Goal: Find contact information: Find contact information

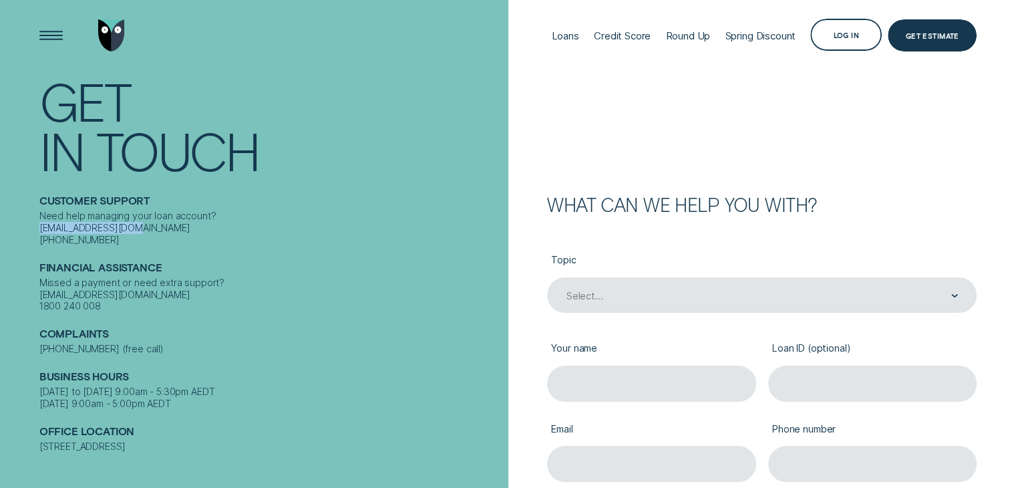
drag, startPoint x: 39, startPoint y: 217, endPoint x: 136, endPoint y: 221, distance: 96.9
click at [136, 221] on div "Need help managing your loan account? [EMAIL_ADDRESS][DOMAIN_NAME] [PHONE_NUMBE…" at bounding box center [270, 227] width 463 height 35
drag, startPoint x: 41, startPoint y: 439, endPoint x: 124, endPoint y: 452, distance: 83.9
click at [124, 452] on div "[STREET_ADDRESS]" at bounding box center [270, 446] width 463 height 12
copy div "[STREET_ADDRESS]"
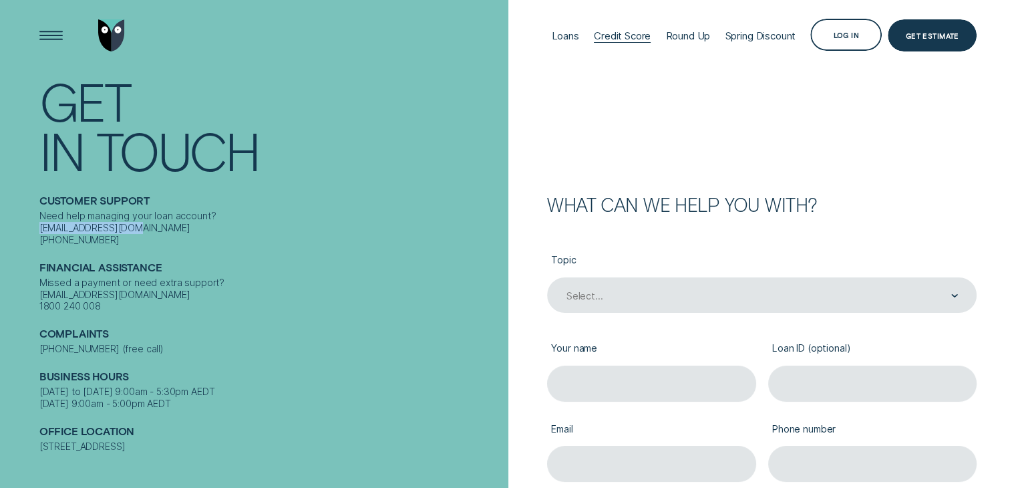
click at [615, 36] on div "Credit Score" at bounding box center [622, 35] width 57 height 13
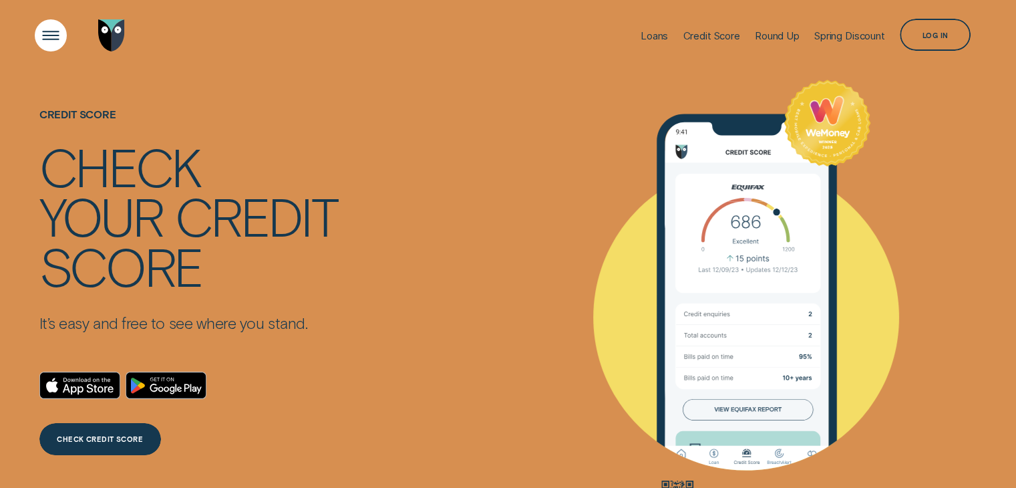
click at [46, 31] on div "Open Menu" at bounding box center [50, 35] width 45 height 45
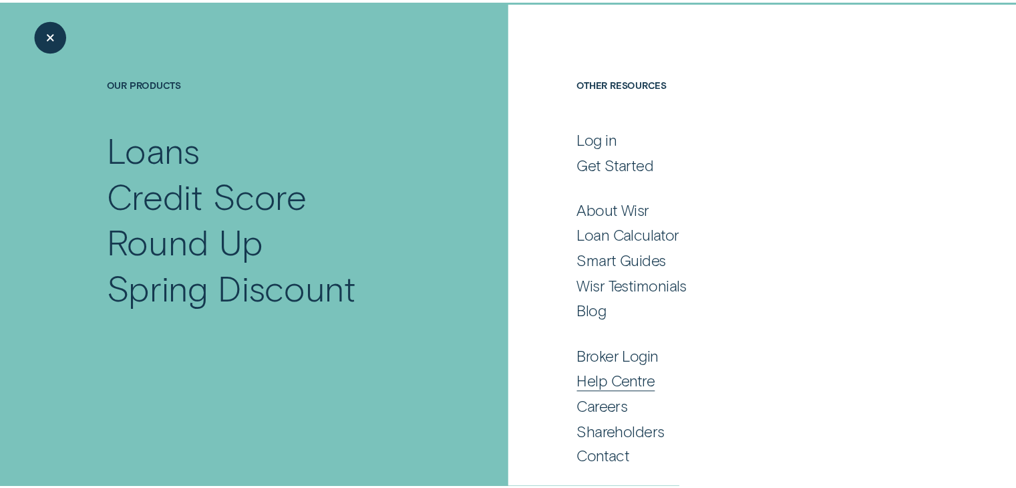
scroll to position [69, 0]
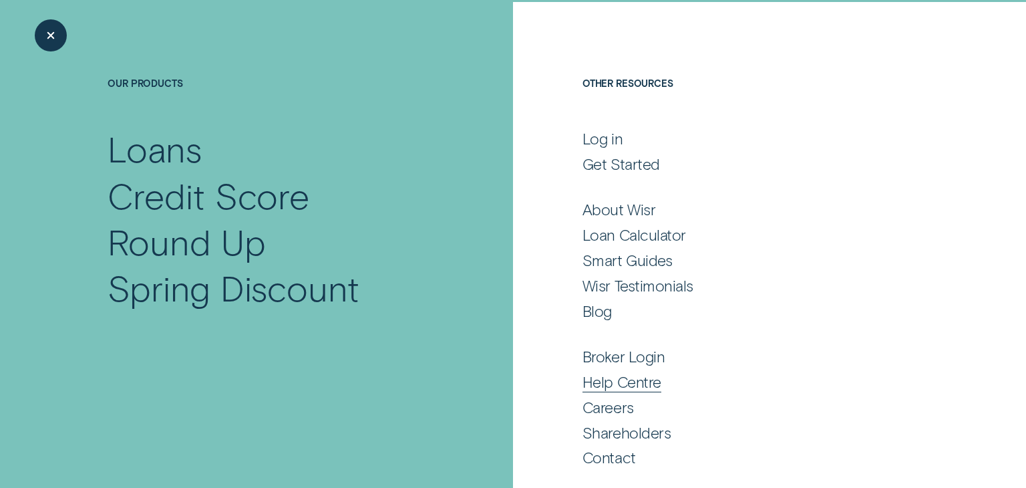
click at [621, 385] on div "Help Centre" at bounding box center [622, 381] width 79 height 19
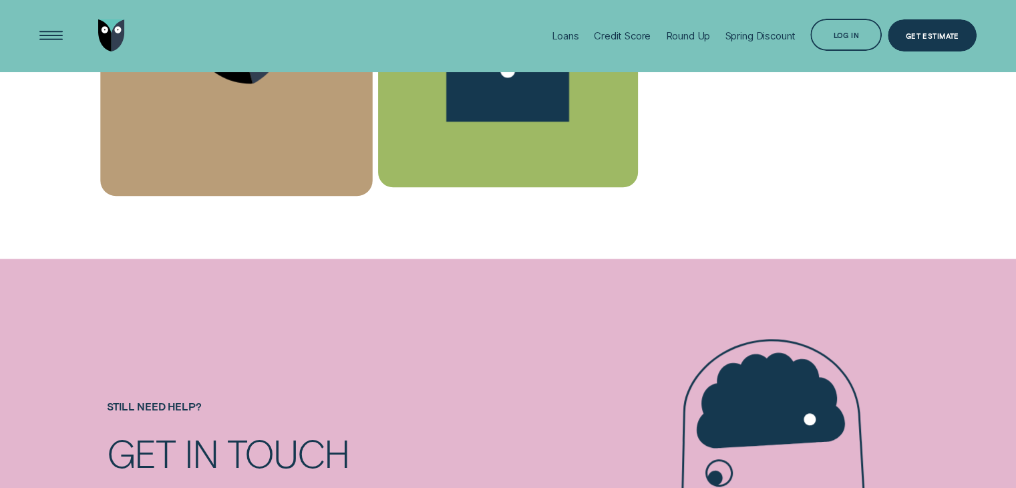
scroll to position [1136, 0]
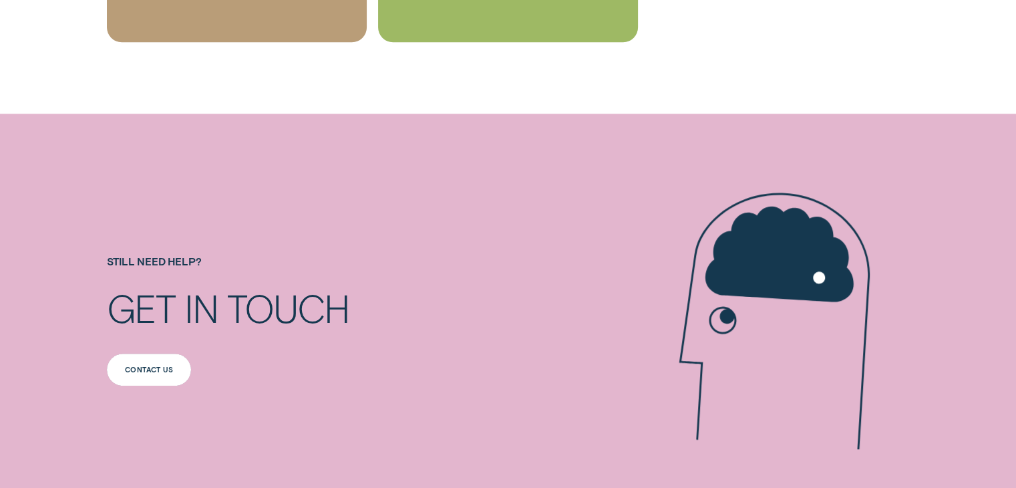
click at [144, 367] on div "Contact us" at bounding box center [149, 369] width 48 height 6
